Goal: Information Seeking & Learning: Learn about a topic

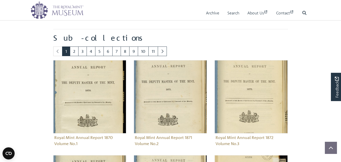
scroll to position [267, 0]
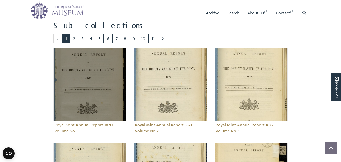
click at [94, 99] on img "Sub-collection" at bounding box center [89, 84] width 73 height 73
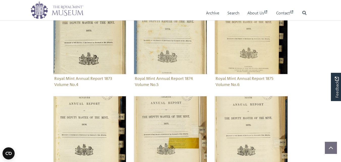
scroll to position [550, 0]
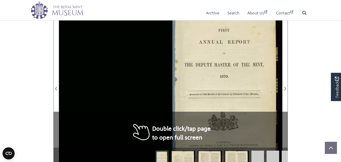
scroll to position [101, 0]
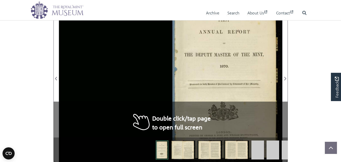
click at [176, 152] on img at bounding box center [183, 150] width 24 height 19
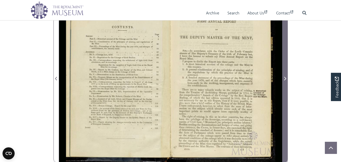
click at [285, 78] on icon "Next Page" at bounding box center [285, 79] width 3 height 4
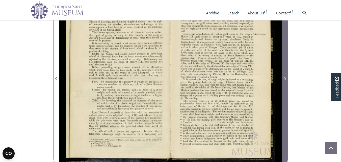
click at [285, 78] on icon "Next Page" at bounding box center [285, 79] width 3 height 4
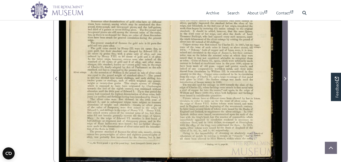
click at [285, 78] on icon "Next Page" at bounding box center [285, 79] width 3 height 4
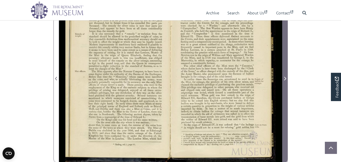
click at [285, 78] on icon "Next Page" at bounding box center [285, 79] width 3 height 4
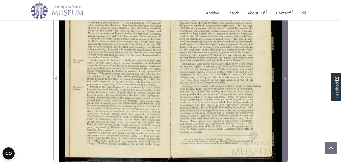
click at [285, 78] on icon "Next Page" at bounding box center [285, 79] width 3 height 4
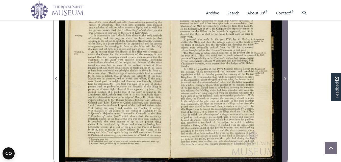
click at [285, 78] on icon "Next Page" at bounding box center [285, 79] width 3 height 4
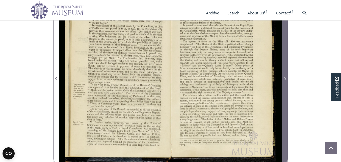
click at [285, 78] on icon "Next Page" at bounding box center [285, 79] width 3 height 4
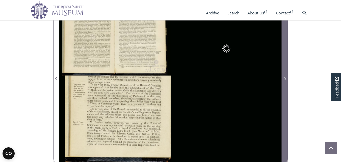
click at [285, 78] on icon "Next Page" at bounding box center [285, 79] width 3 height 4
